Goal: Check status: Check status

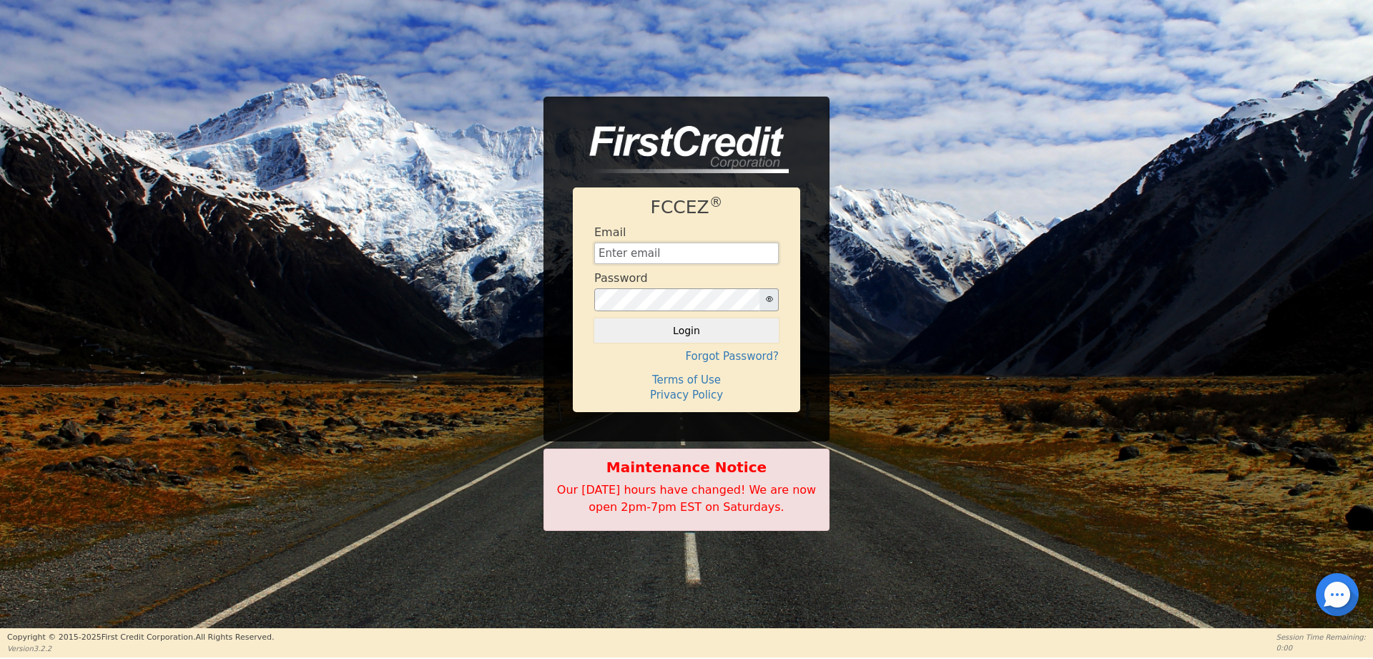
click at [654, 254] on input "text" at bounding box center [686, 252] width 185 height 21
type input "[EMAIL_ADDRESS][DOMAIN_NAME]"
click at [655, 340] on button "Login" at bounding box center [686, 330] width 185 height 24
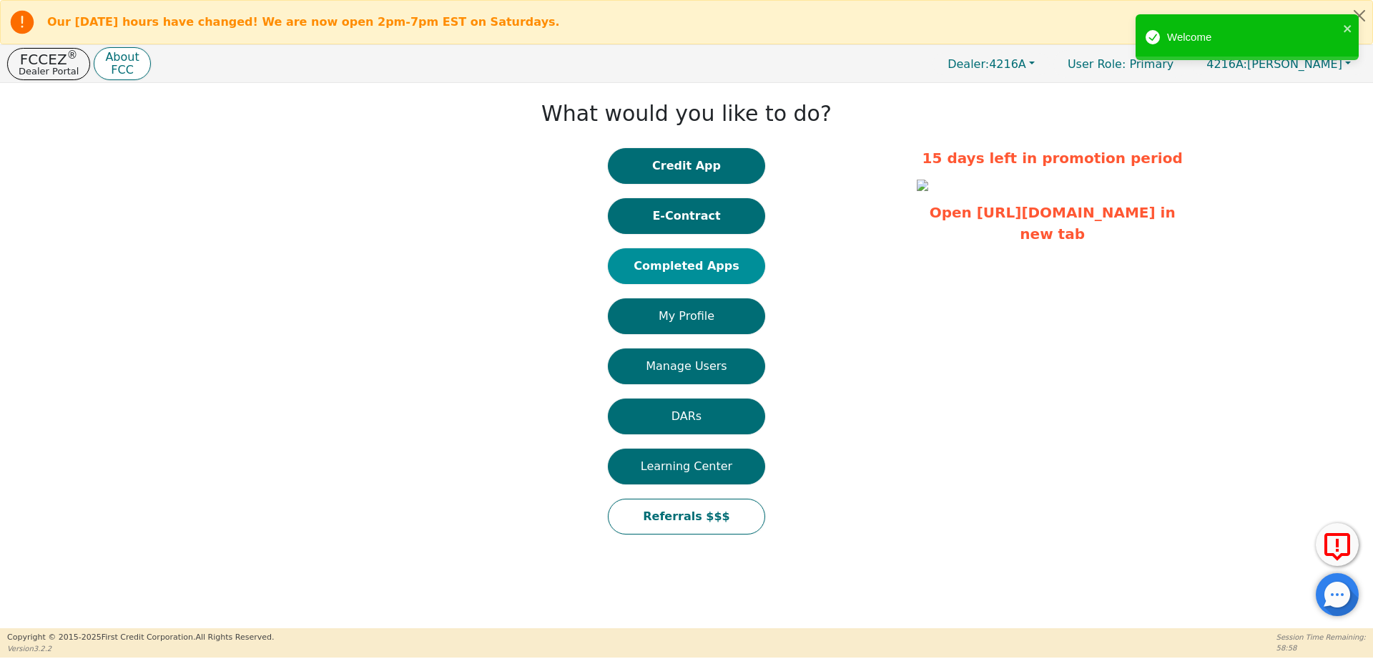
click at [649, 267] on button "Completed Apps" at bounding box center [686, 266] width 157 height 36
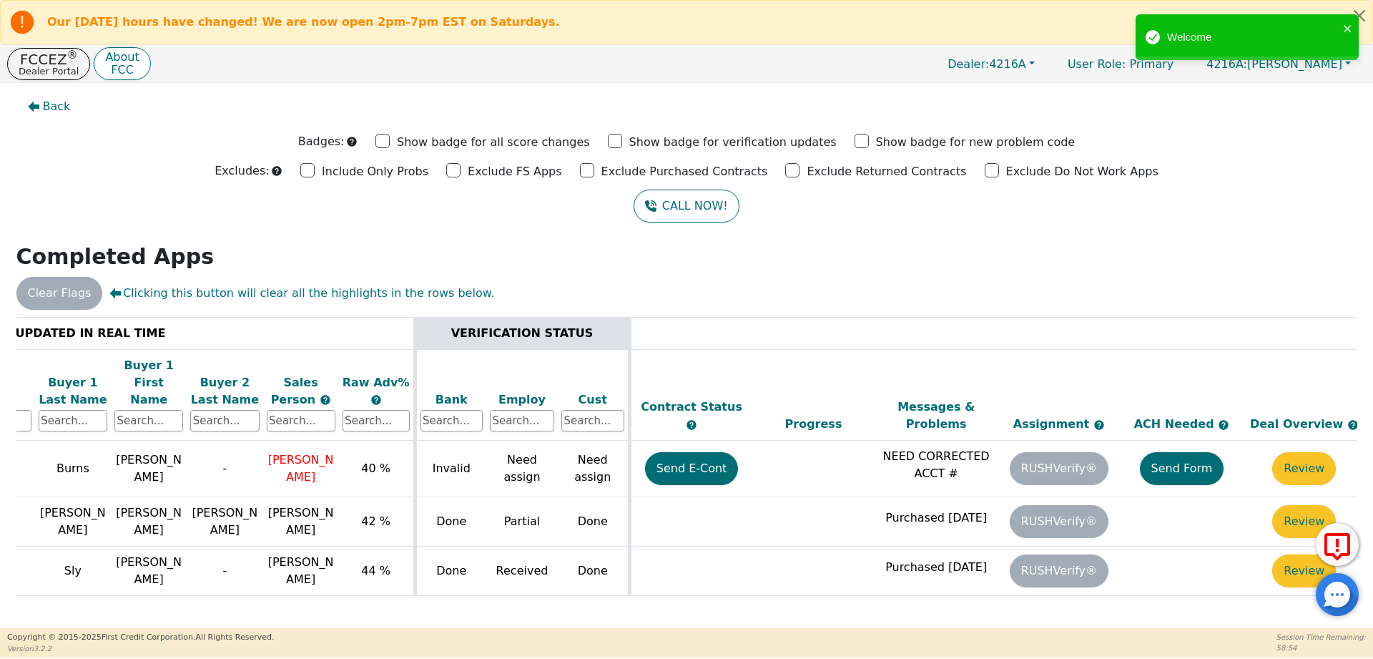
scroll to position [0, 219]
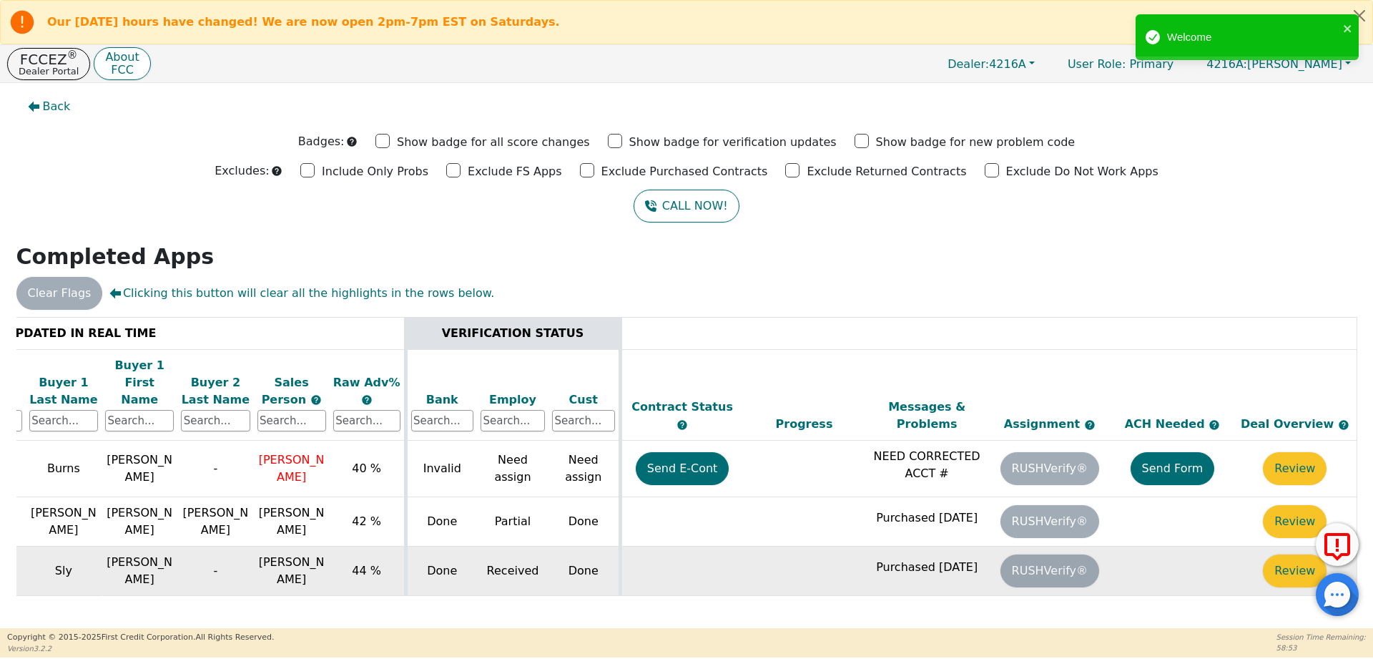
click at [936, 559] on p "Purchased [DATE]" at bounding box center [927, 567] width 116 height 17
click at [1287, 554] on button "Review" at bounding box center [1295, 570] width 64 height 33
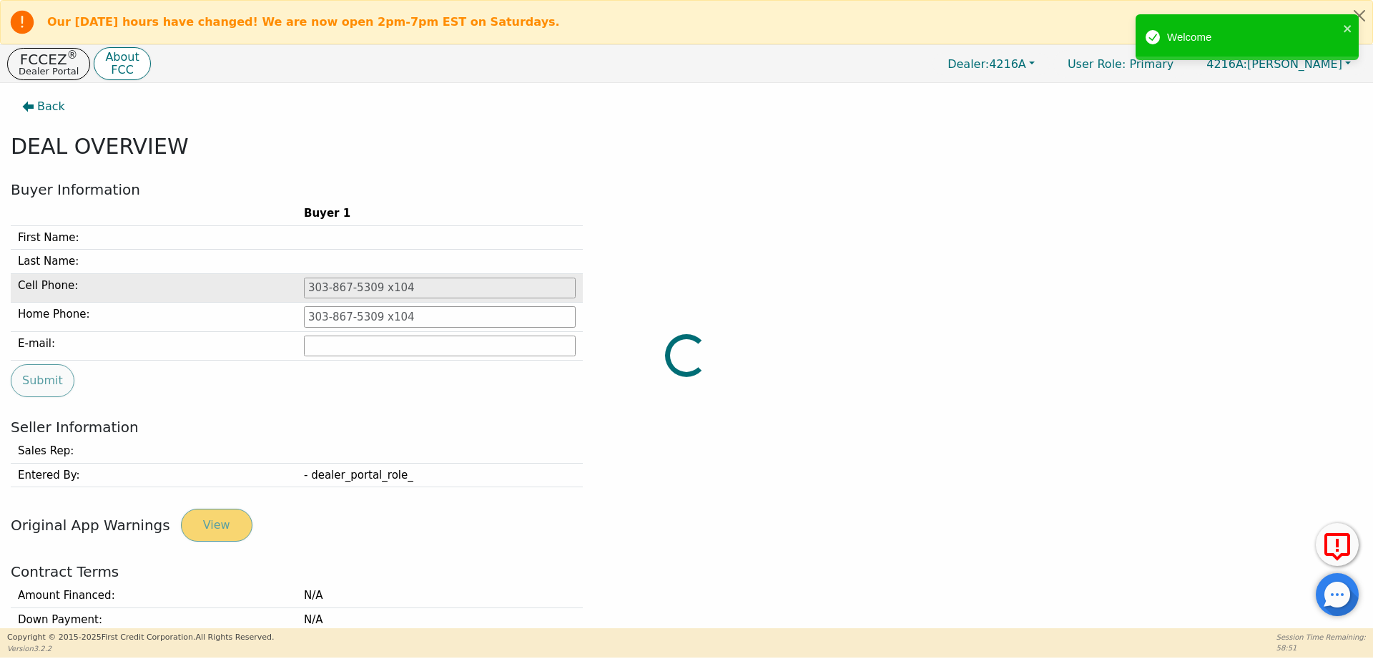
type input "[PHONE_NUMBER]"
type input "[EMAIL_ADDRESS][DOMAIN_NAME]"
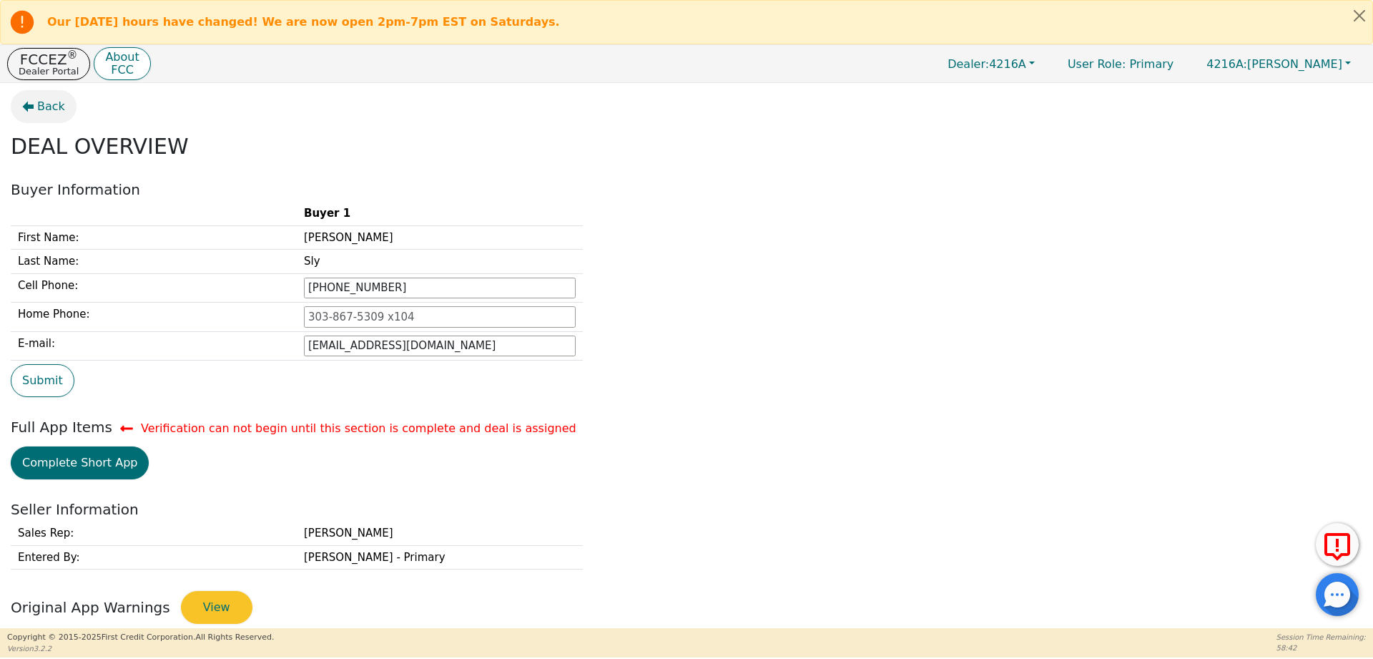
click at [57, 99] on span "Back" at bounding box center [51, 106] width 28 height 17
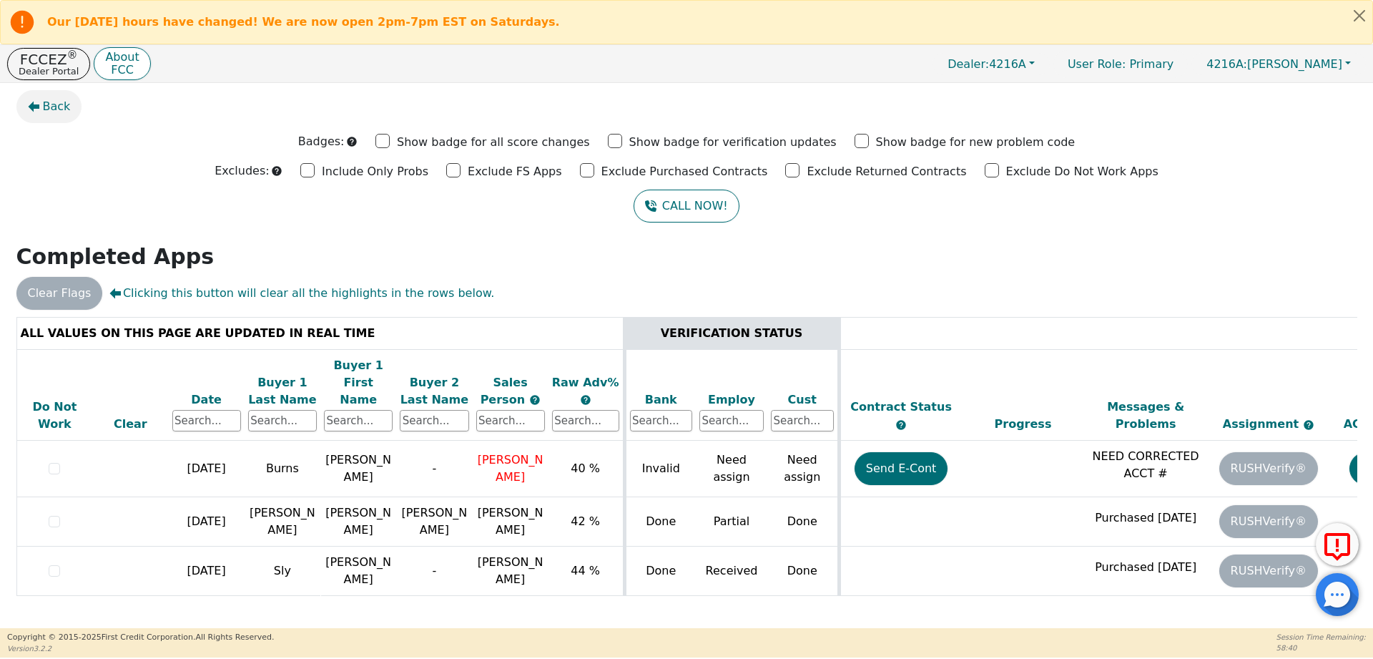
click at [62, 110] on span "Back" at bounding box center [57, 106] width 28 height 17
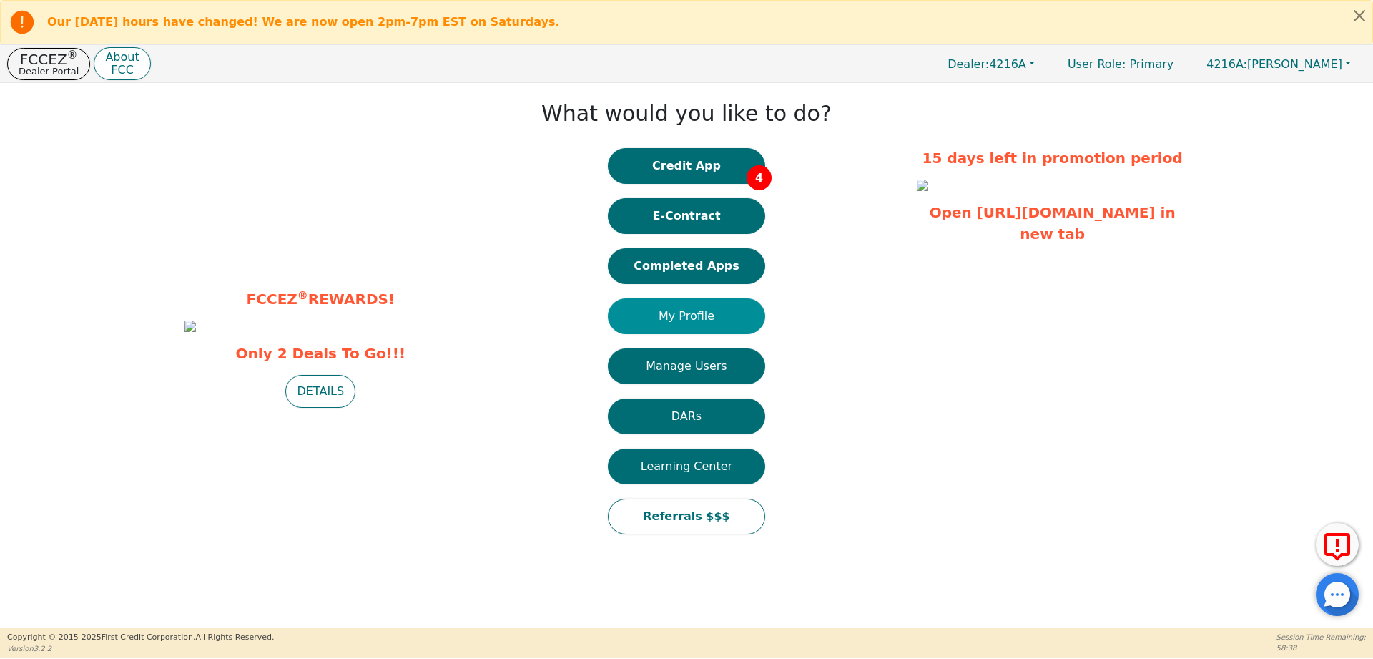
click at [676, 309] on button "My Profile" at bounding box center [686, 316] width 157 height 36
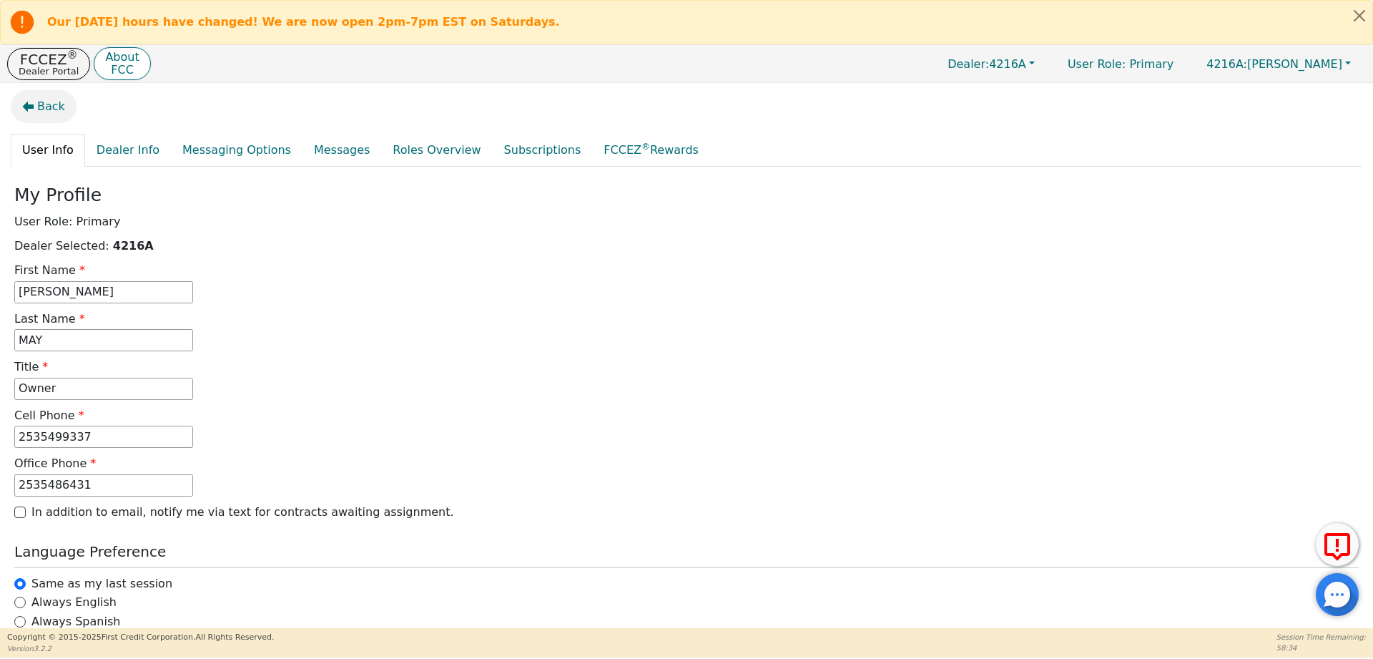
click at [36, 111] on button "Back" at bounding box center [44, 106] width 66 height 33
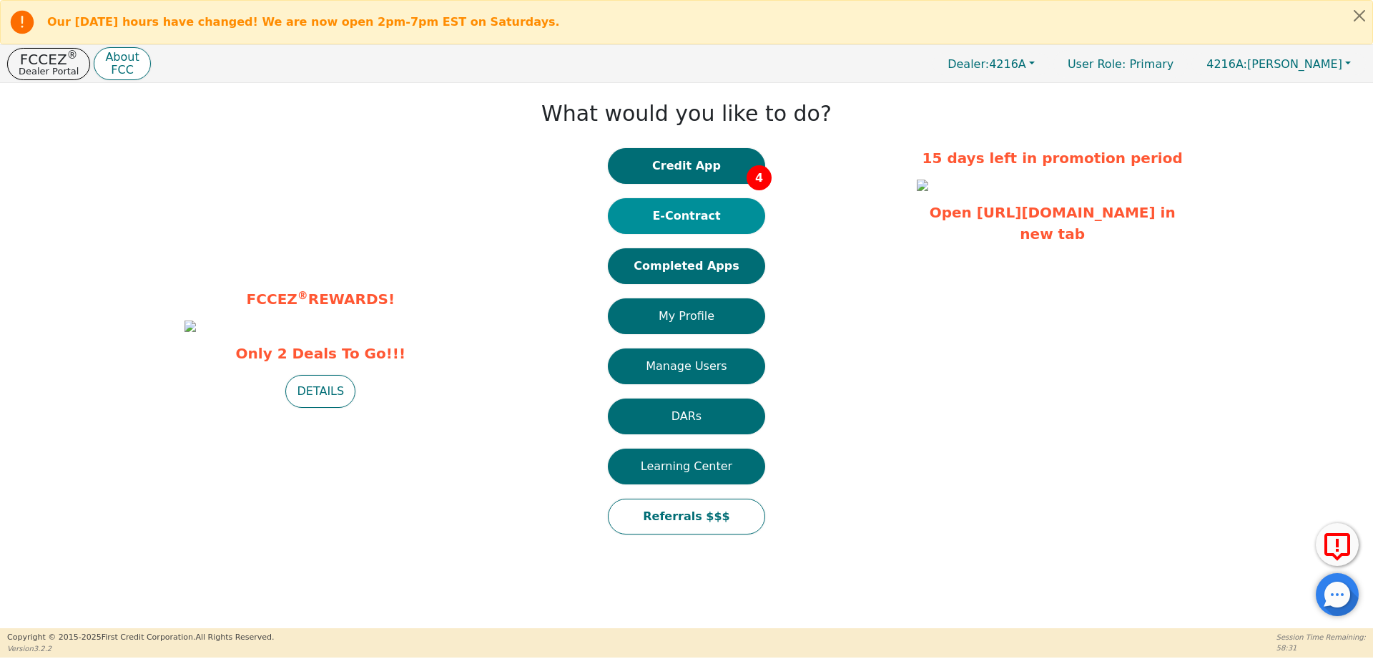
click at [704, 222] on button "E-Contract" at bounding box center [686, 216] width 157 height 36
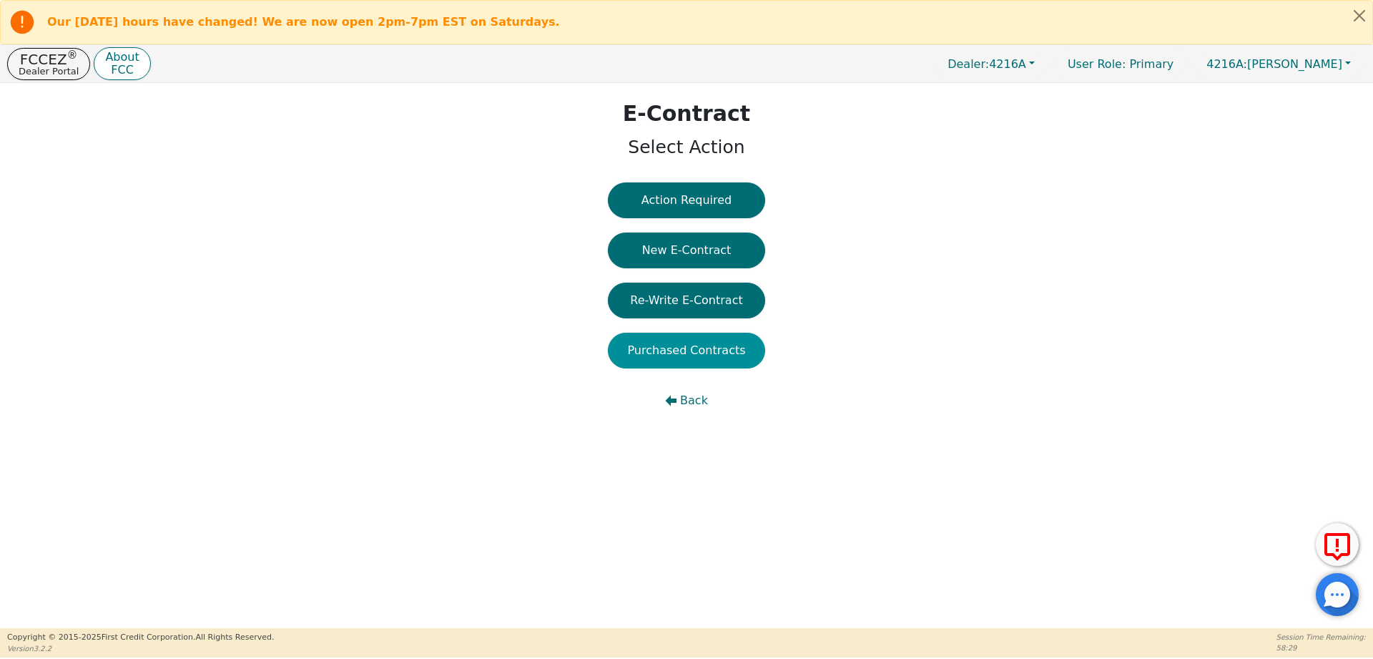
click at [703, 350] on button "Purchased Contracts" at bounding box center [686, 351] width 157 height 36
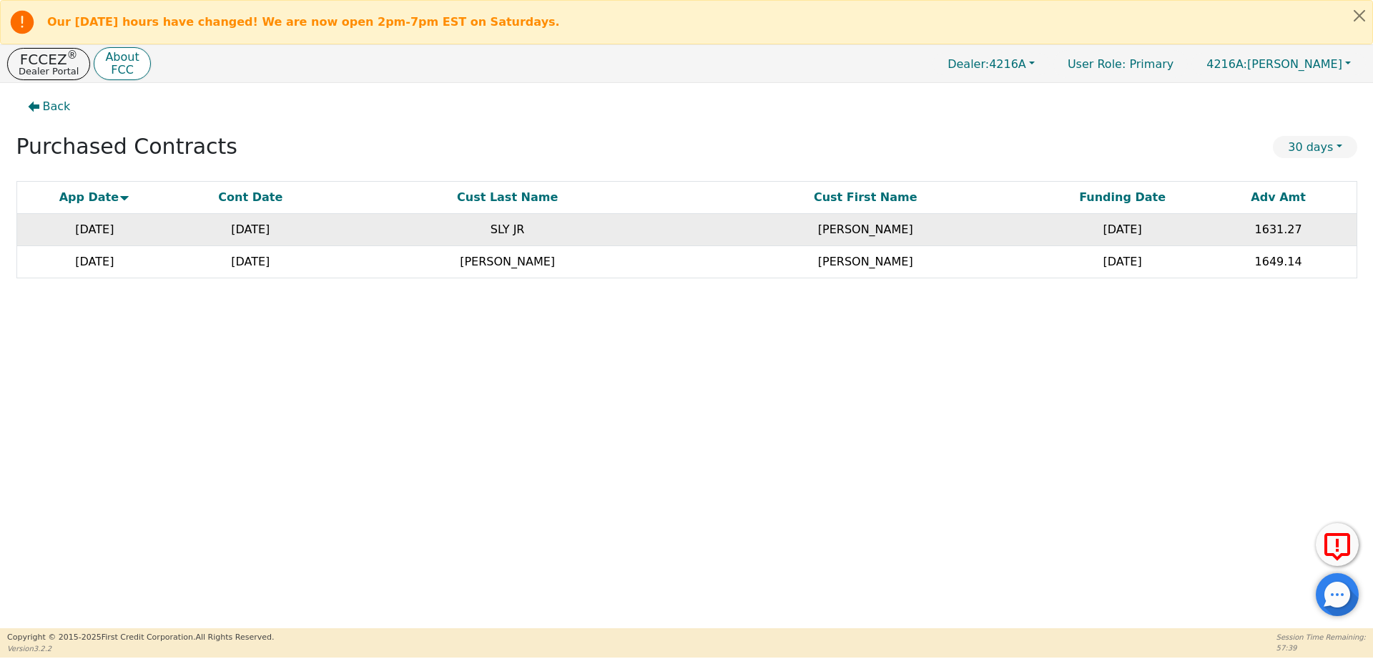
click at [519, 232] on td "SLY JR" at bounding box center [507, 230] width 358 height 32
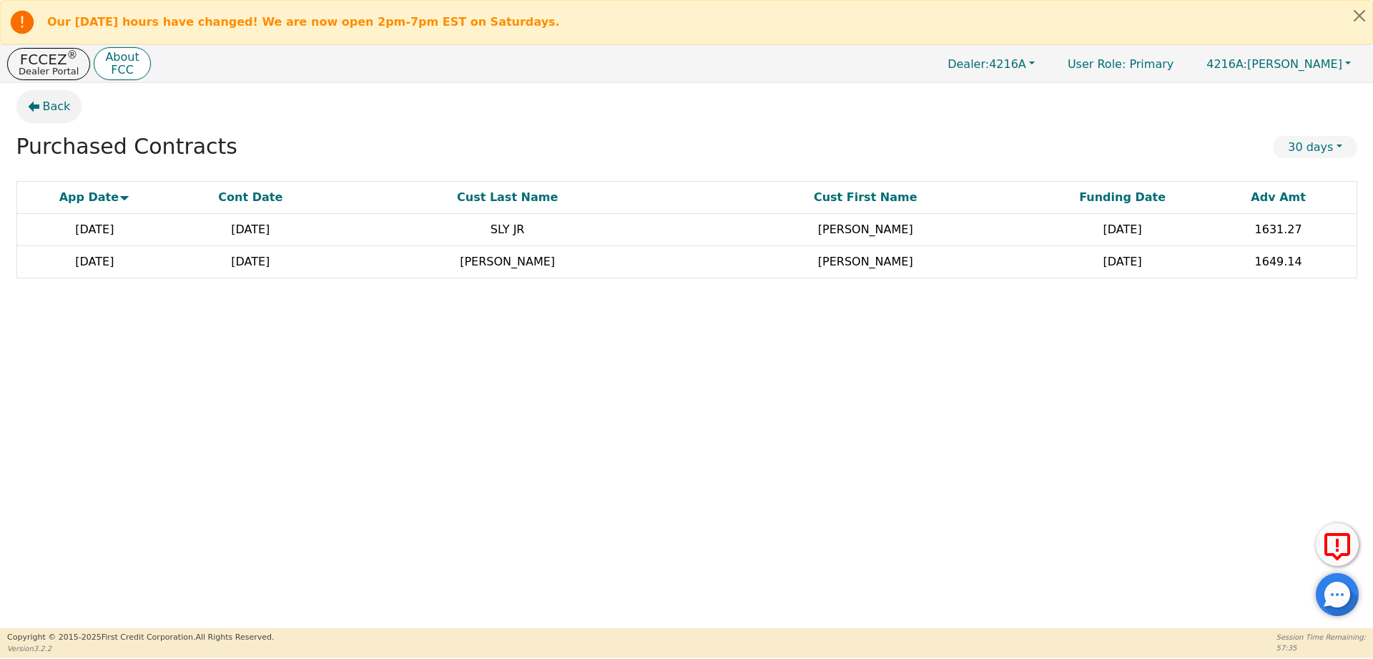
click at [68, 102] on button "Back" at bounding box center [49, 106] width 66 height 33
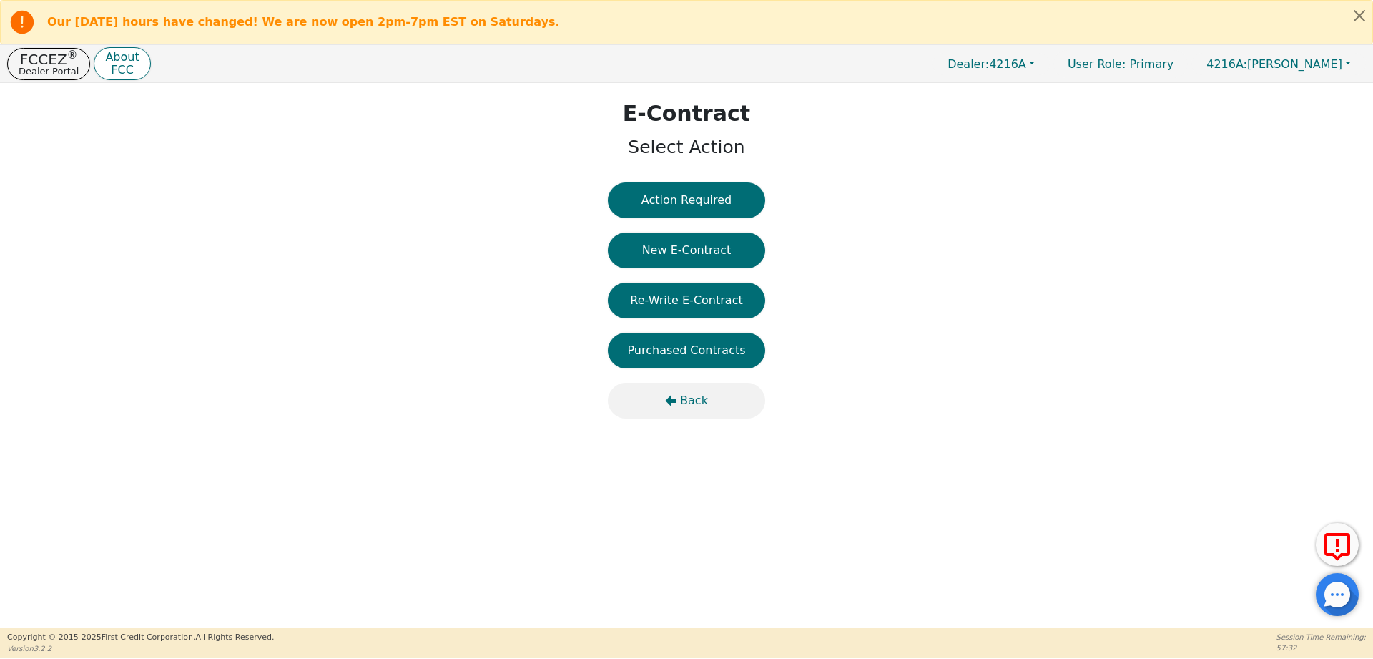
click at [677, 398] on icon "button" at bounding box center [671, 400] width 11 height 11
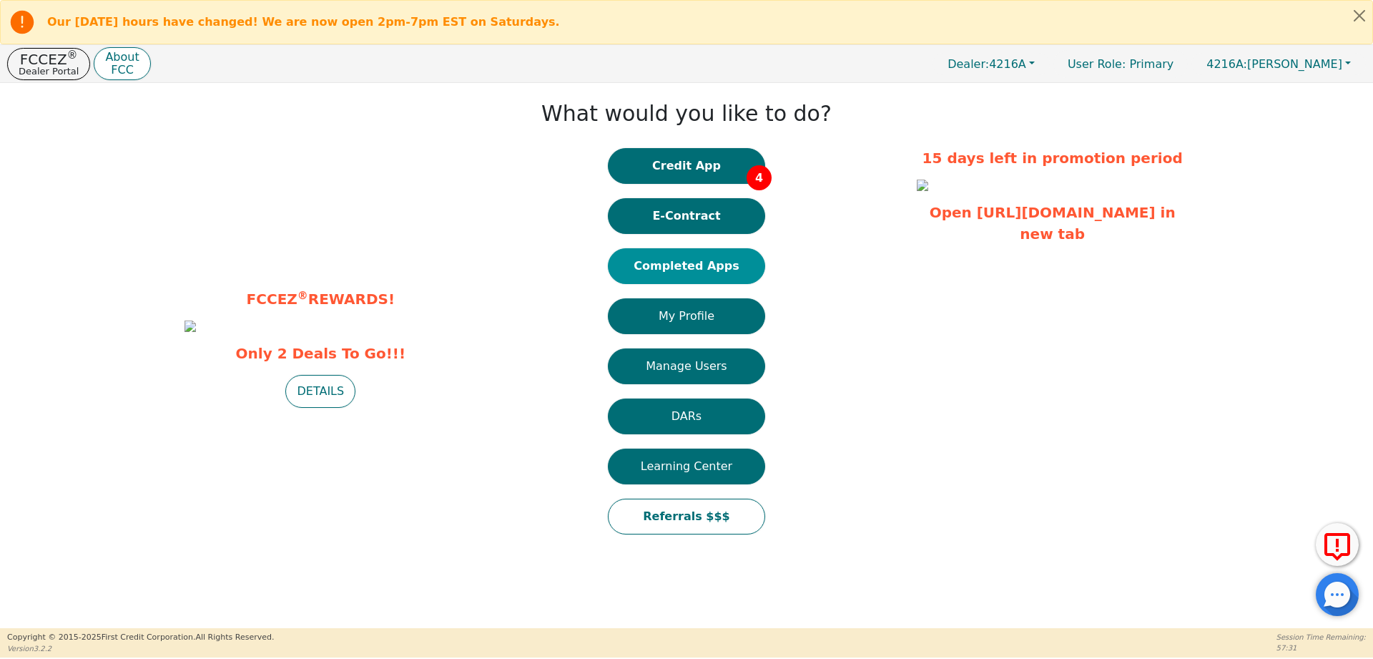
click at [663, 265] on button "Completed Apps" at bounding box center [686, 266] width 157 height 36
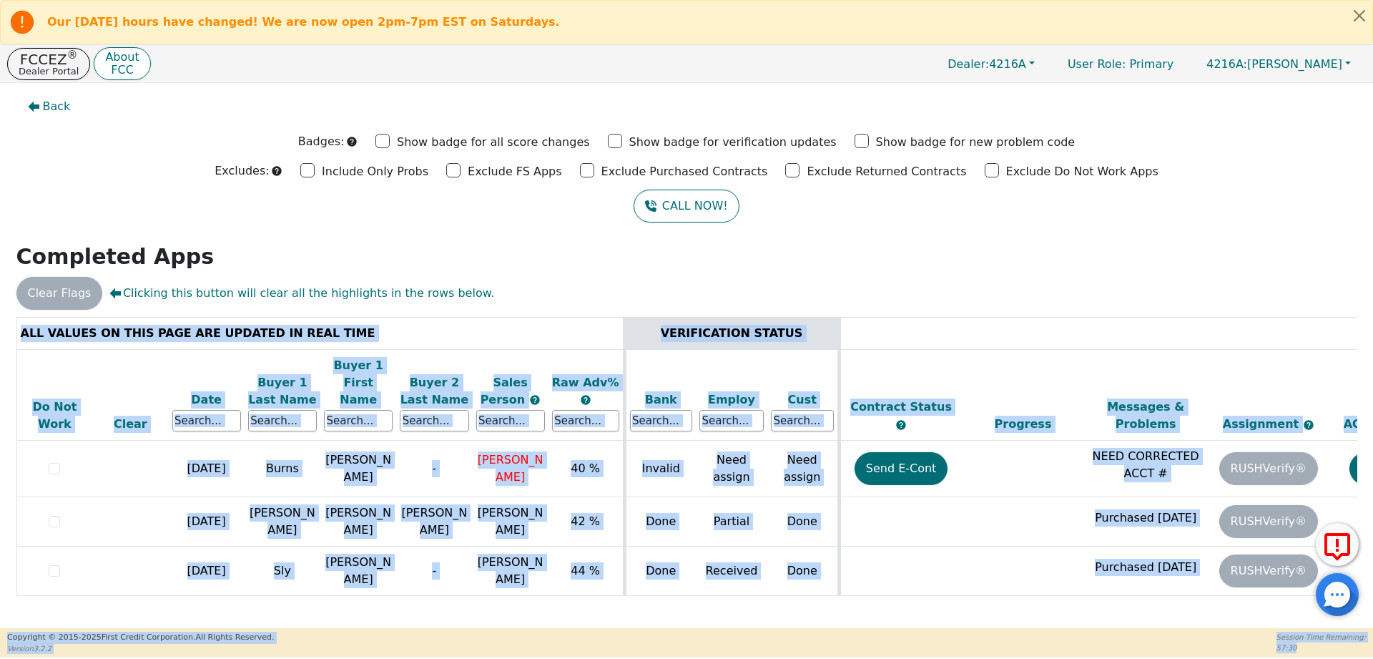
scroll to position [0, 219]
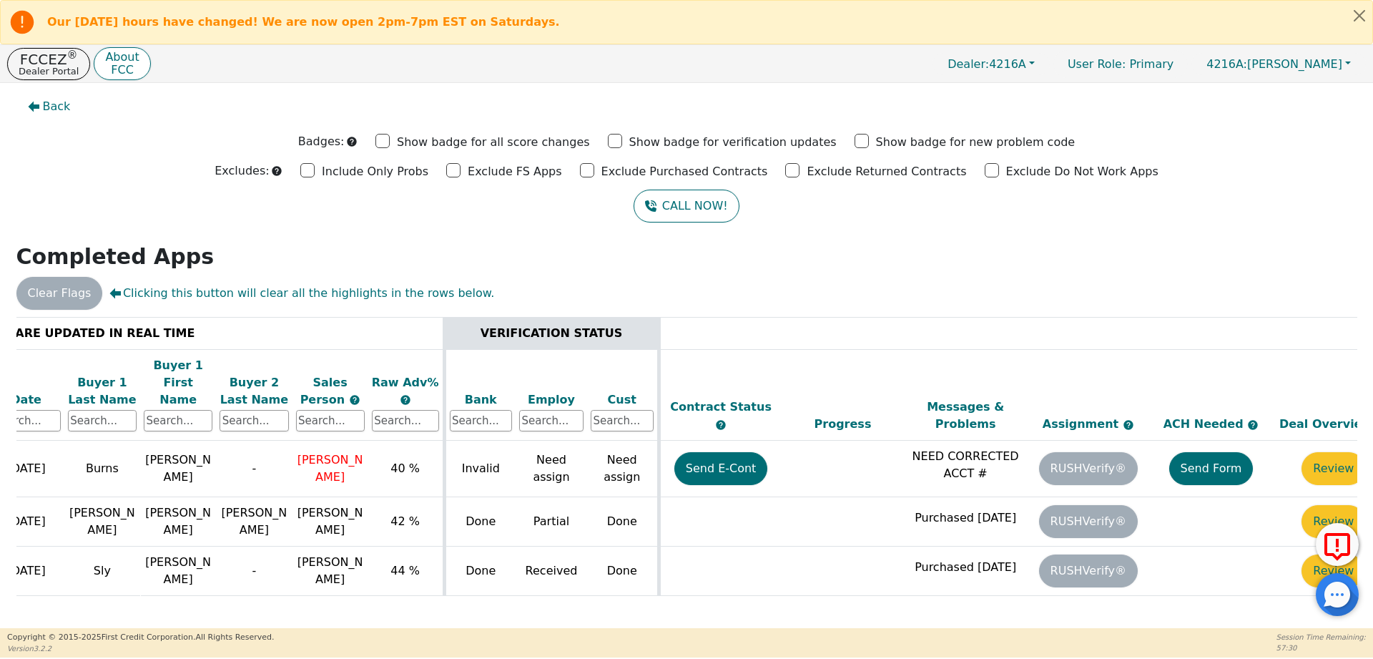
drag, startPoint x: 1037, startPoint y: 599, endPoint x: 1372, endPoint y: 604, distance: 335.5
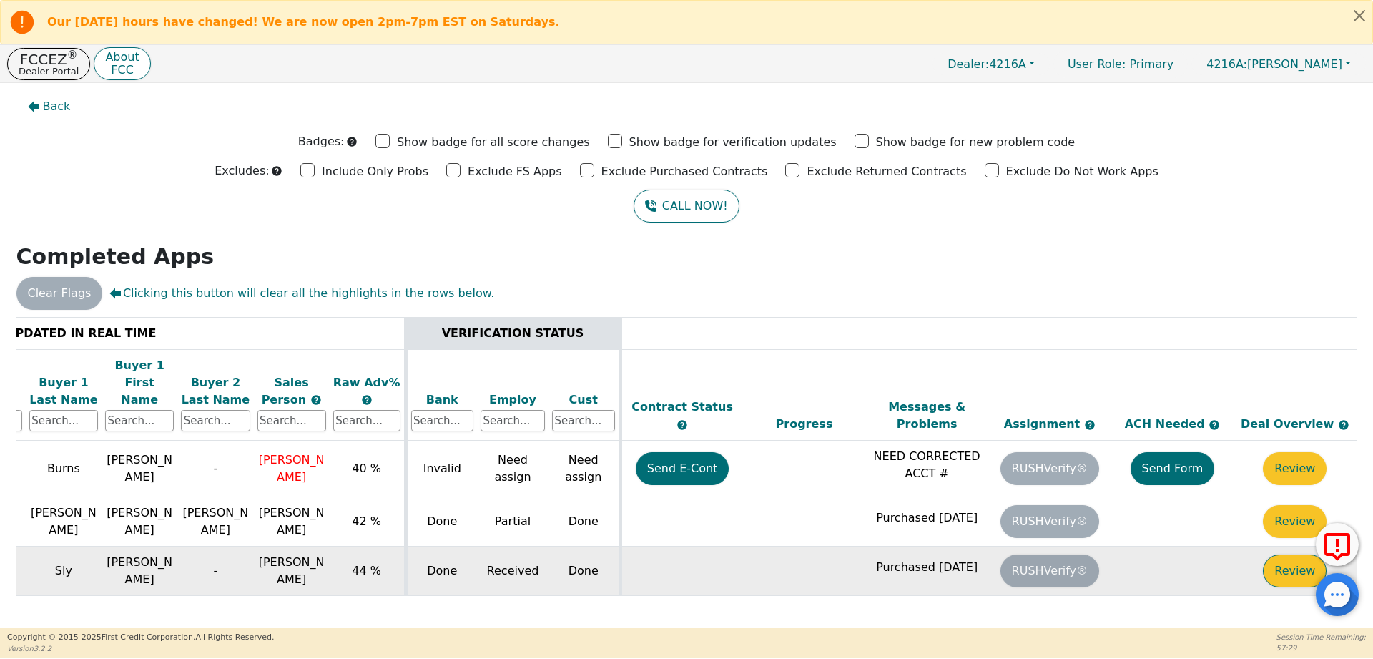
click at [1293, 554] on button "Review" at bounding box center [1295, 570] width 64 height 33
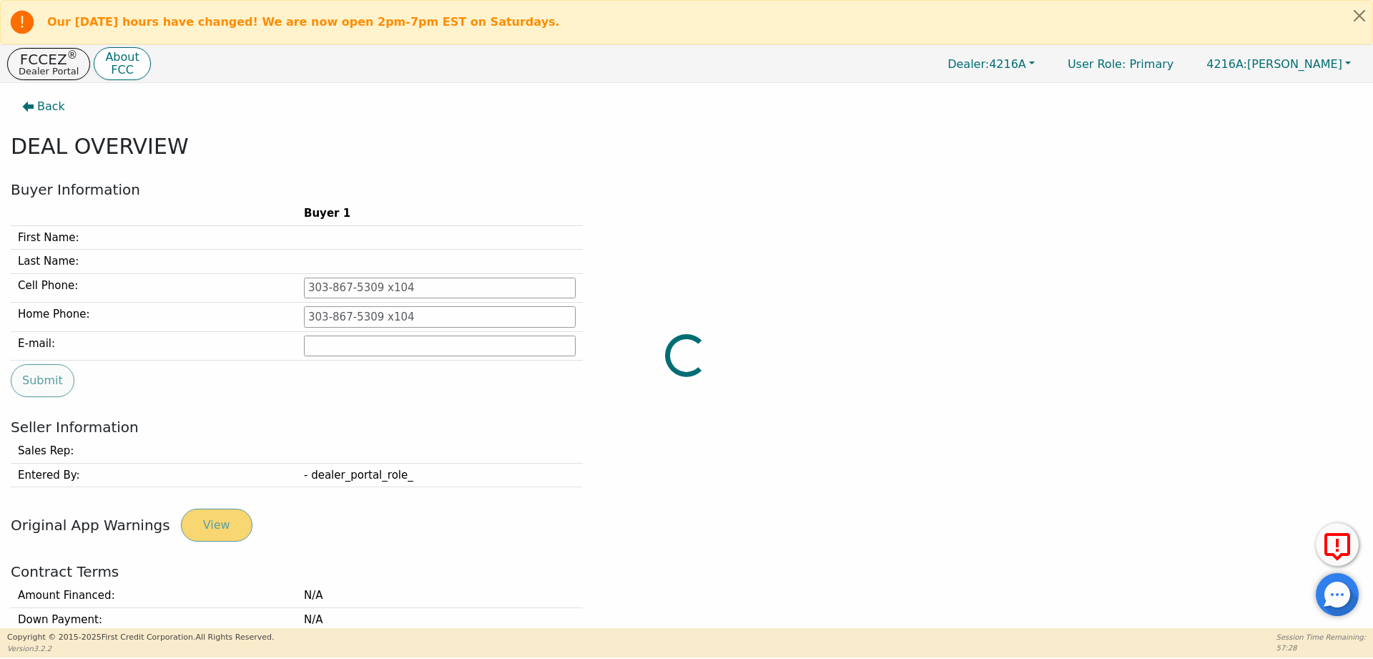
type input "[PHONE_NUMBER]"
type input "[EMAIL_ADDRESS][DOMAIN_NAME]"
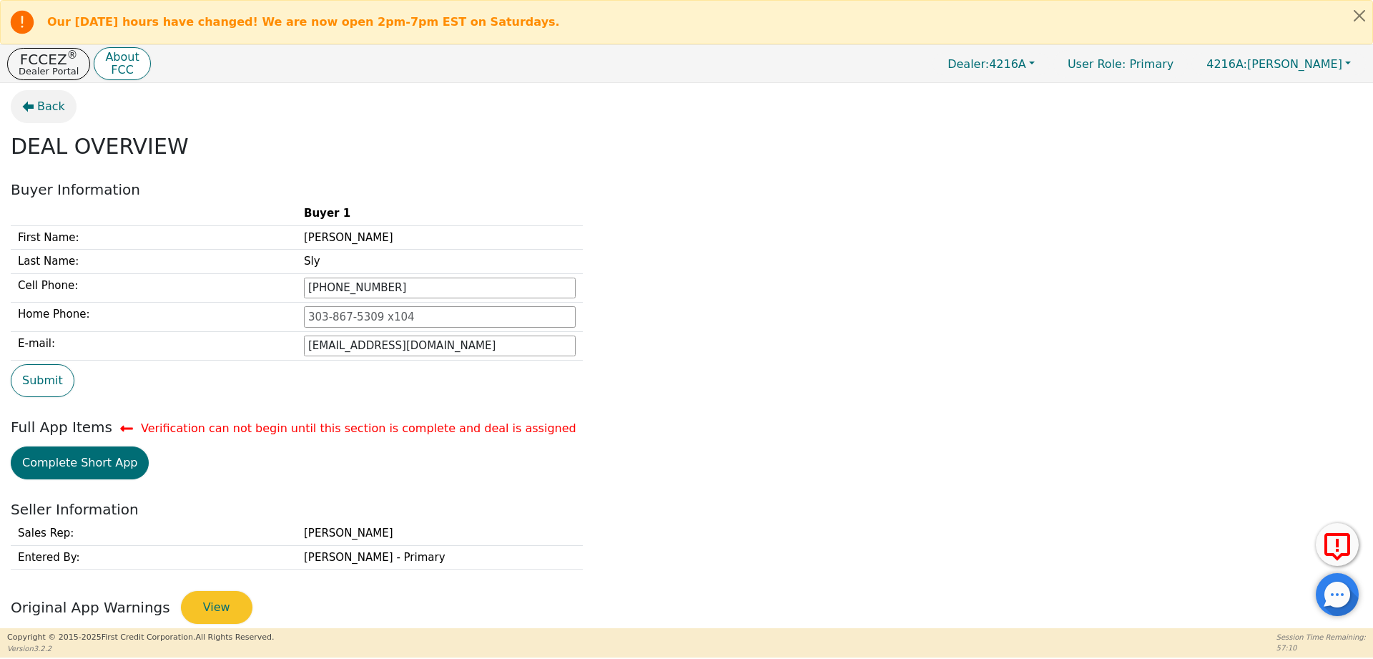
click at [48, 100] on span "Back" at bounding box center [51, 106] width 28 height 17
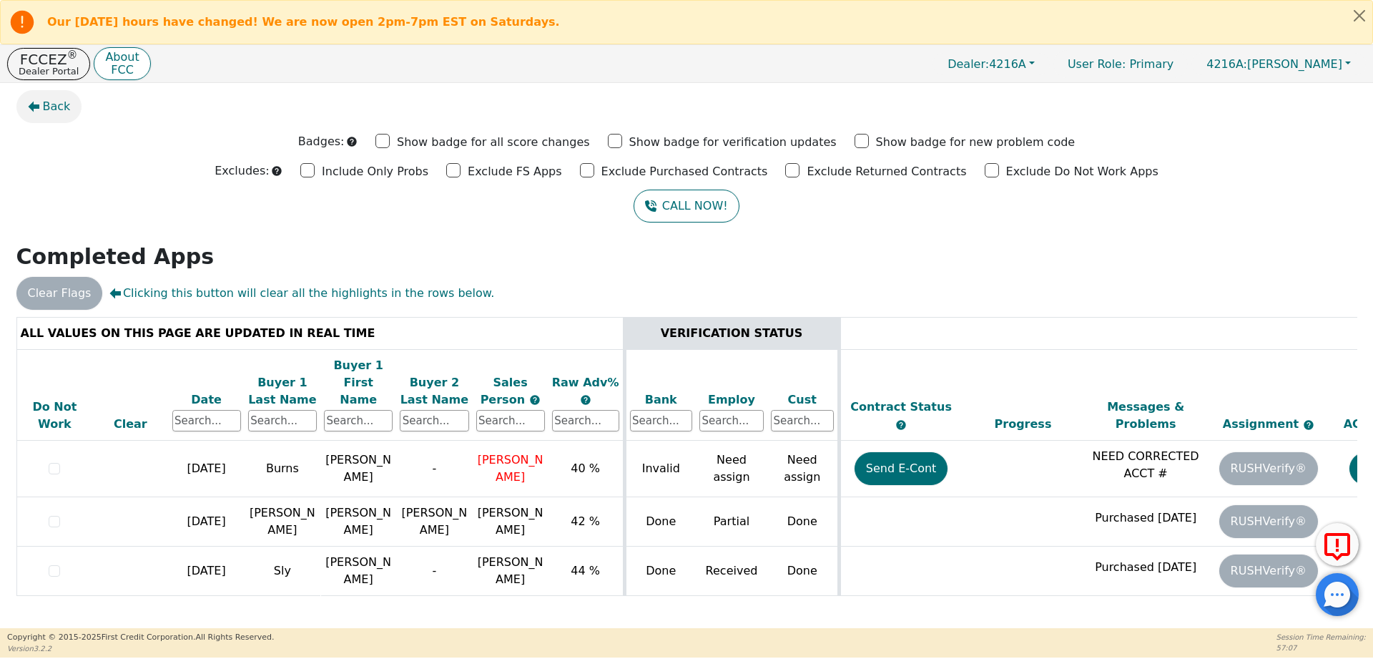
click at [30, 102] on icon "button" at bounding box center [33, 106] width 11 height 11
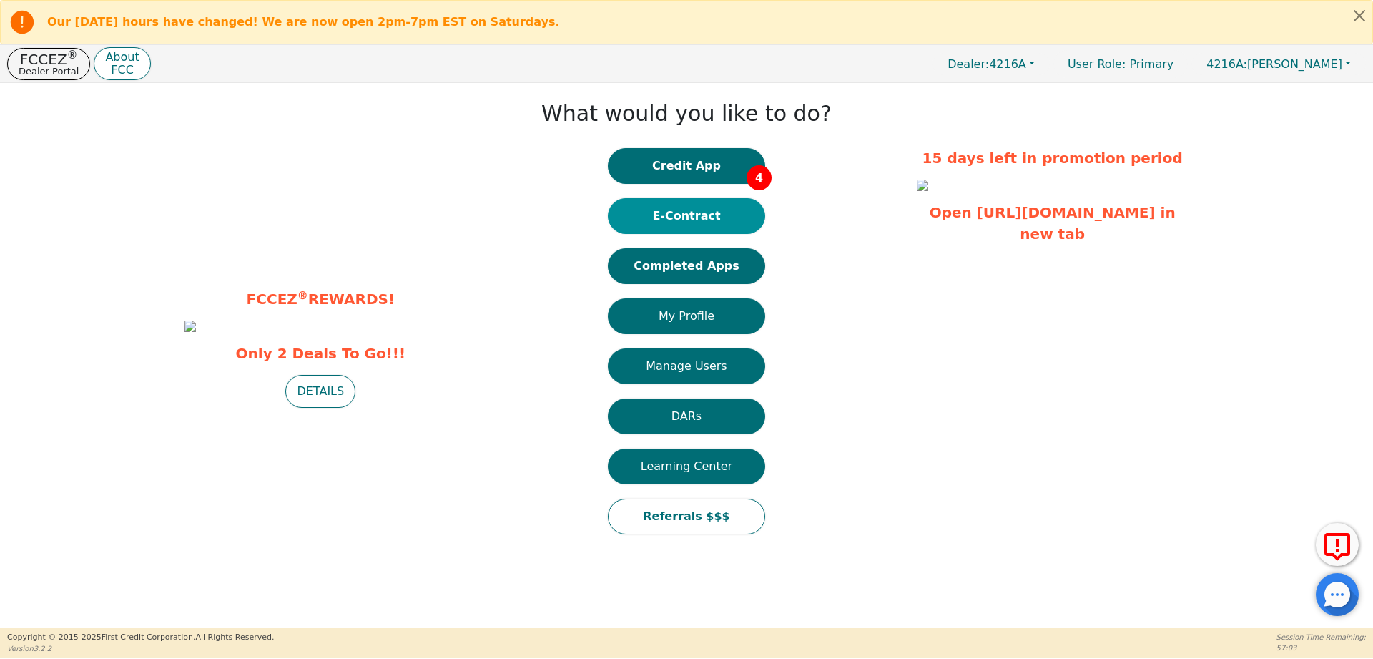
click at [684, 224] on button "E-Contract" at bounding box center [686, 216] width 157 height 36
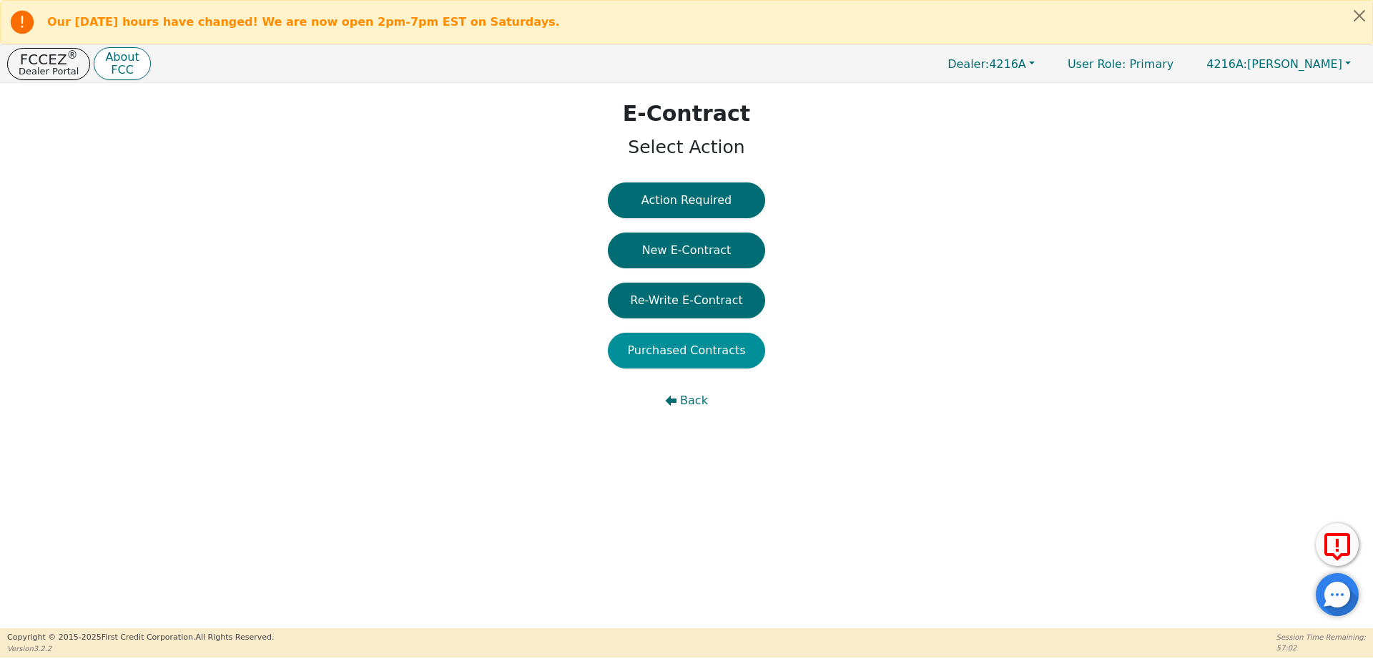
click at [669, 351] on button "Purchased Contracts" at bounding box center [686, 351] width 157 height 36
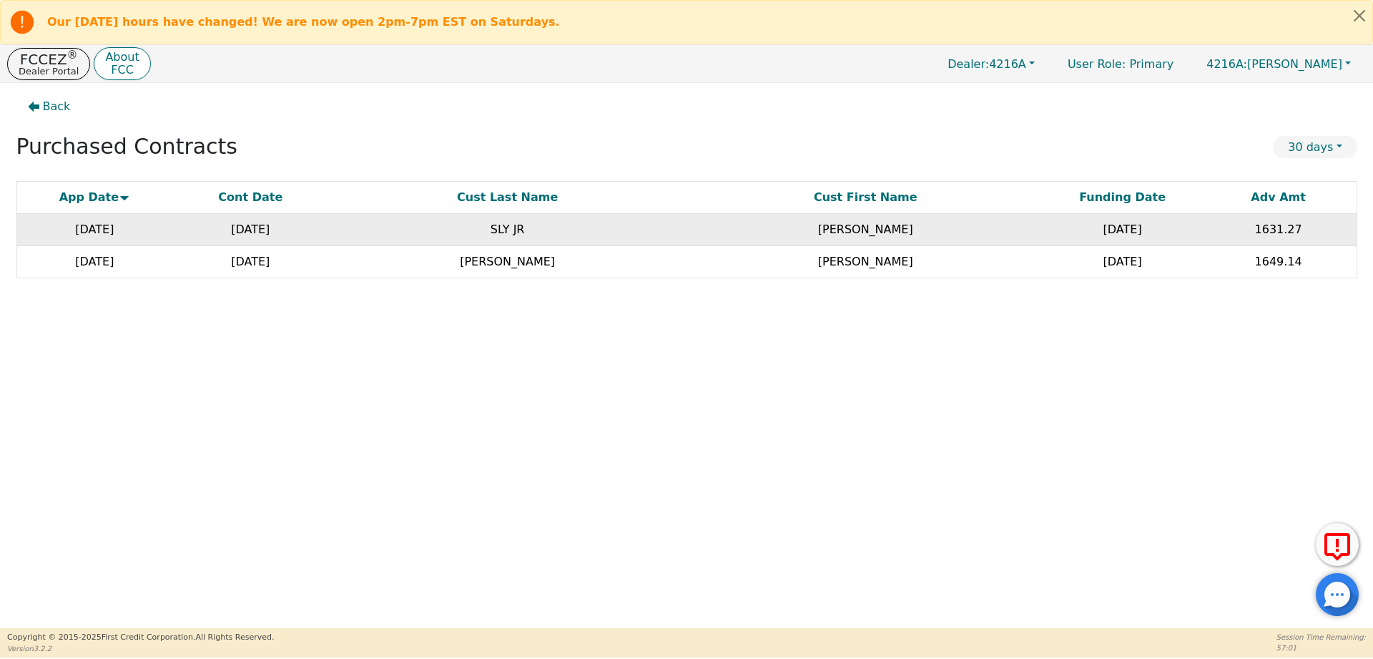
click at [1241, 232] on td "1631.27" at bounding box center [1279, 230] width 156 height 32
click at [271, 229] on td "[DATE]" at bounding box center [250, 230] width 156 height 32
